Goal: Task Accomplishment & Management: Manage account settings

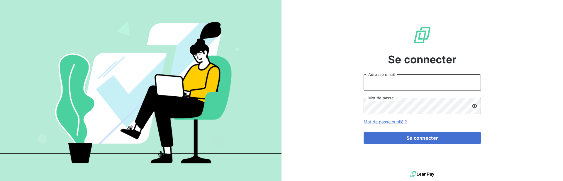
click at [410, 77] on input "Adresse email" at bounding box center [421, 82] width 117 height 16
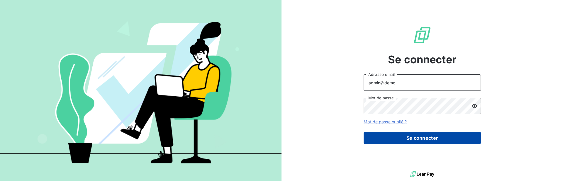
type input "admin@demo"
click at [437, 140] on button "Se connecter" at bounding box center [421, 138] width 117 height 12
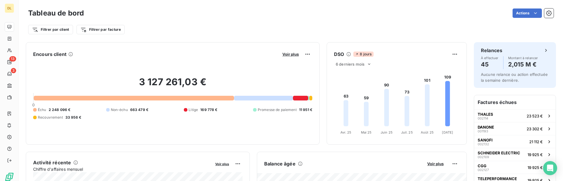
click at [224, 38] on div "Tableau de bord Actions Filtrer par client Filtrer par facture" at bounding box center [291, 19] width 544 height 39
click at [399, 32] on div "Filtrer par client Filtrer par facture" at bounding box center [290, 29] width 525 height 11
click at [334, 16] on div "Actions" at bounding box center [322, 12] width 462 height 9
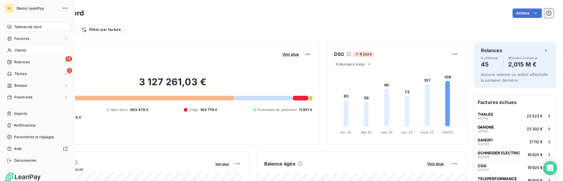
click at [16, 52] on span "Clients" at bounding box center [20, 50] width 12 height 5
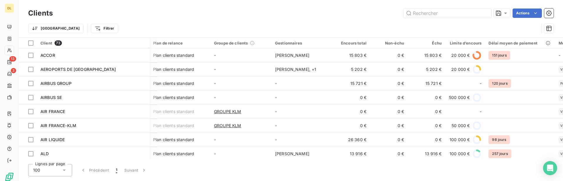
click at [221, 26] on div "Trier Filtrer" at bounding box center [283, 28] width 511 height 11
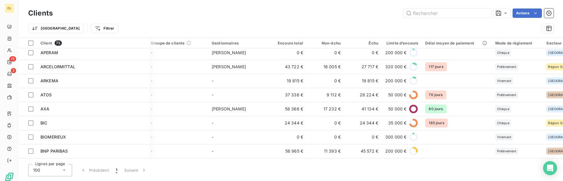
scroll to position [0, 63]
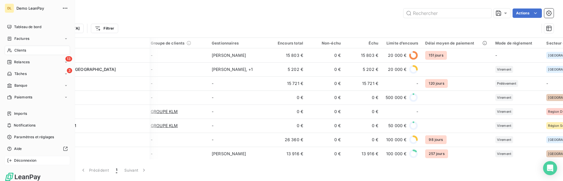
click at [11, 158] on div "Déconnexion" at bounding box center [37, 160] width 65 height 9
